Goal: Transaction & Acquisition: Download file/media

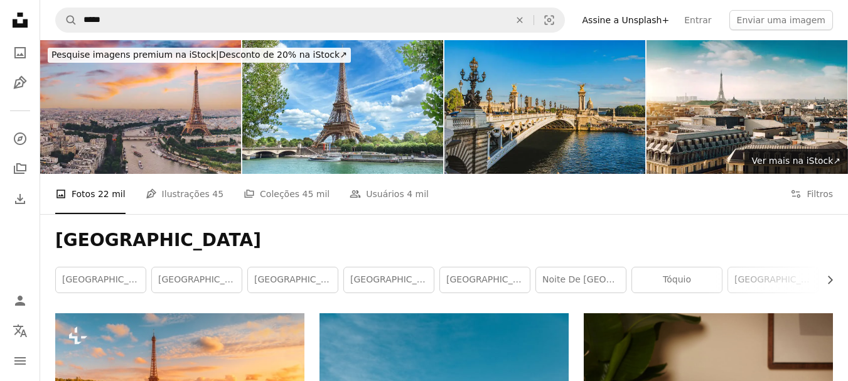
scroll to position [240, 0]
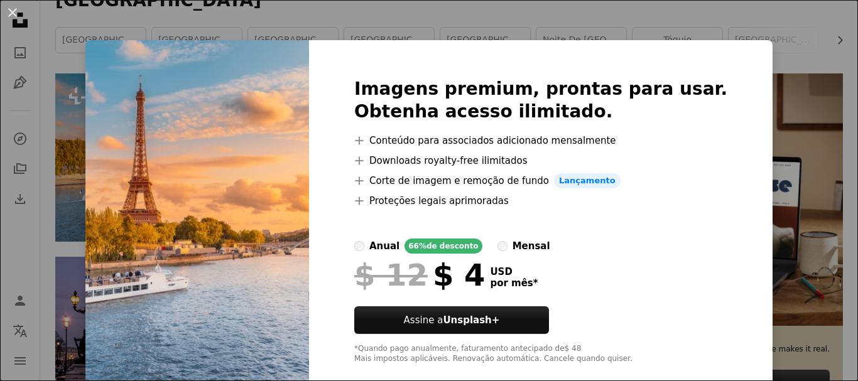
click at [700, 16] on div "An X shape Imagens premium, prontas para usar. Obtenha acesso ilimitado. A plus…" at bounding box center [429, 190] width 858 height 381
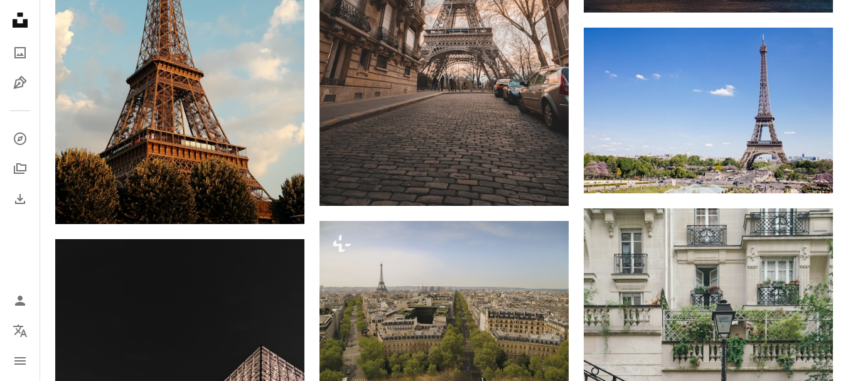
scroll to position [1230, 0]
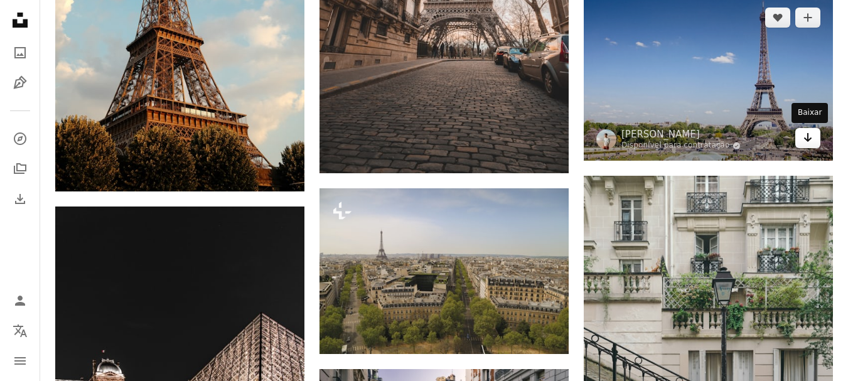
click at [806, 139] on icon "Baixar" at bounding box center [808, 137] width 8 height 9
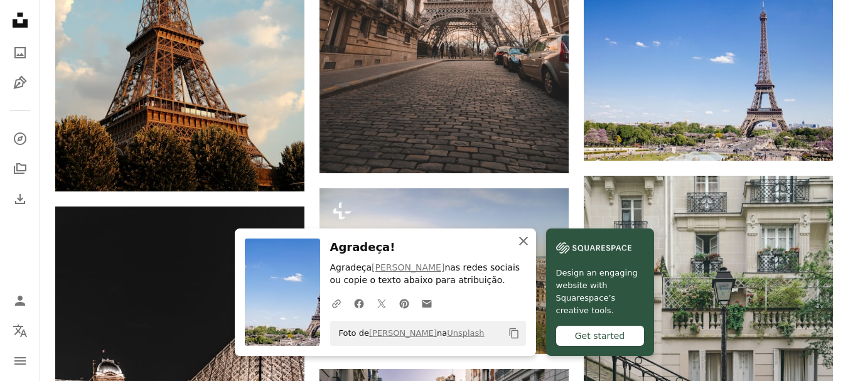
click at [527, 243] on icon "An X shape" at bounding box center [523, 241] width 15 height 15
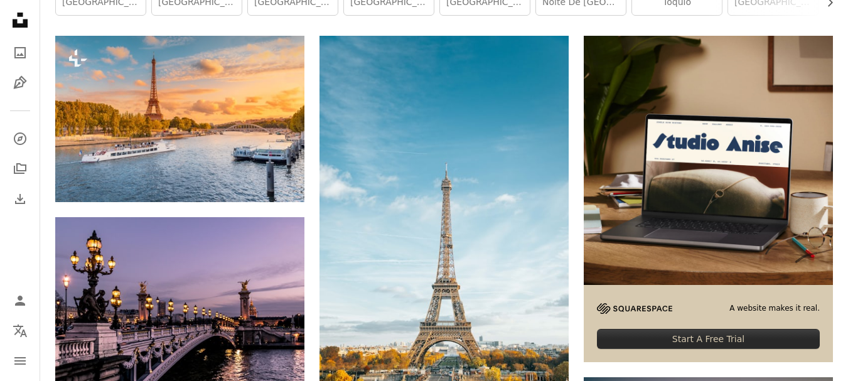
scroll to position [0, 0]
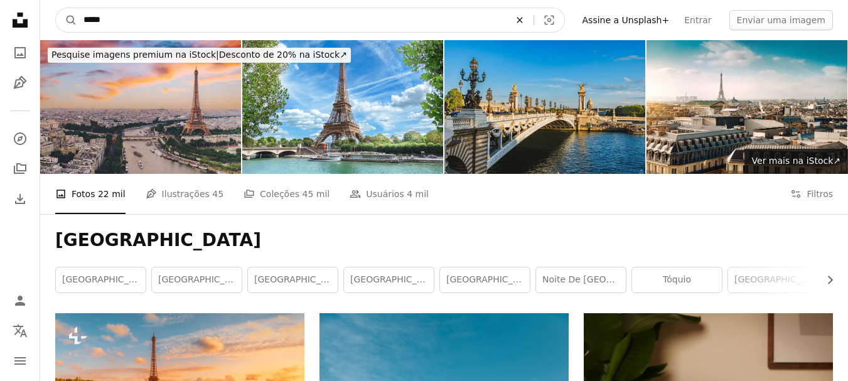
click at [534, 20] on icon "An X shape" at bounding box center [520, 20] width 28 height 10
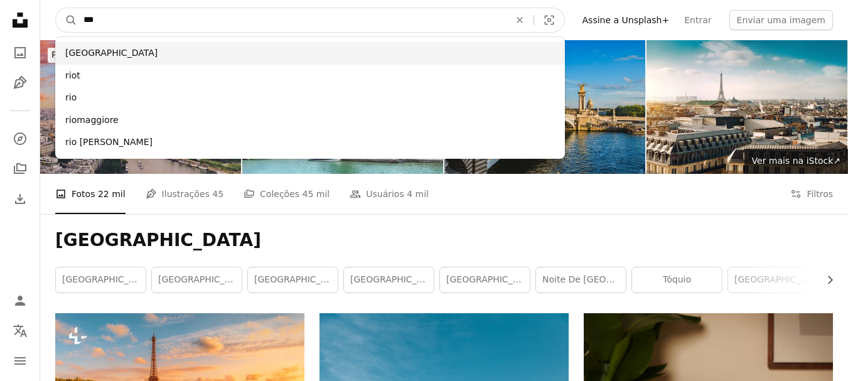
type input "***"
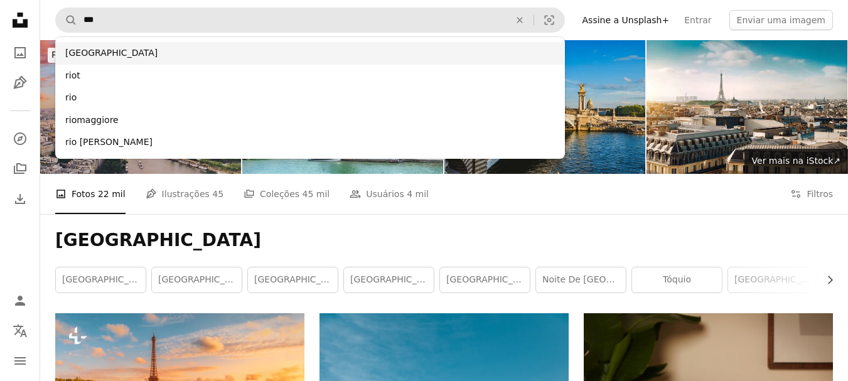
click at [517, 47] on div "[GEOGRAPHIC_DATA]" at bounding box center [310, 53] width 510 height 23
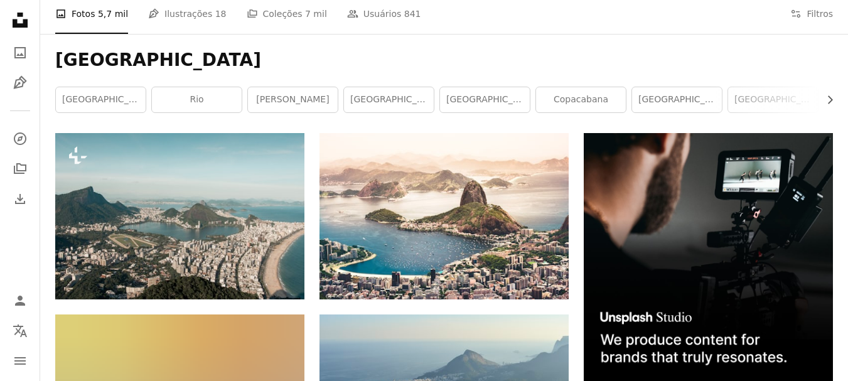
scroll to position [242, 0]
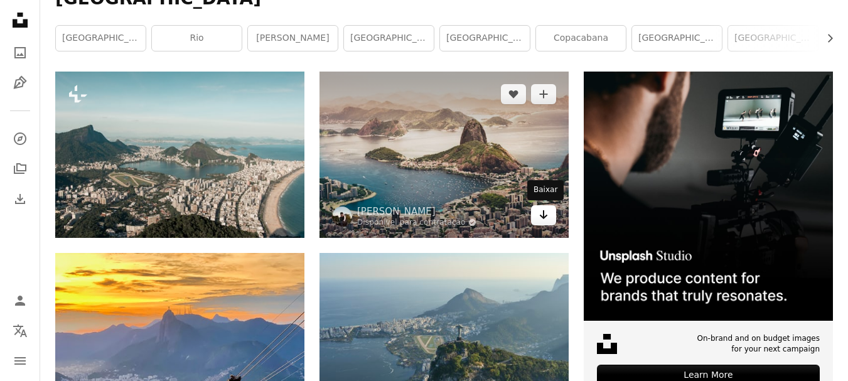
click at [545, 213] on icon "Arrow pointing down" at bounding box center [544, 214] width 10 height 15
